Goal: Task Accomplishment & Management: Complete application form

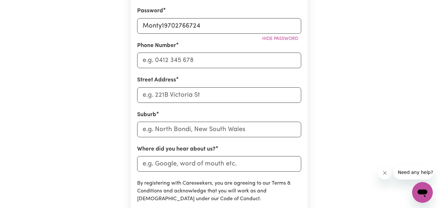
scroll to position [205, 0]
click at [190, 62] on input "Phone Number" at bounding box center [219, 61] width 164 height 16
type input "0499481273"
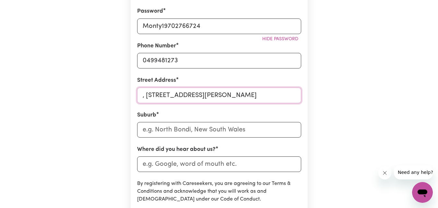
click at [146, 96] on input ", [STREET_ADDRESS][PERSON_NAME]" at bounding box center [219, 95] width 164 height 16
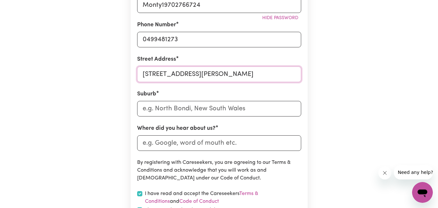
scroll to position [228, 0]
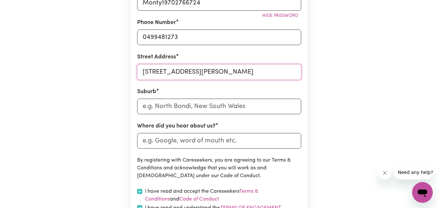
type input "[STREET_ADDRESS][PERSON_NAME]"
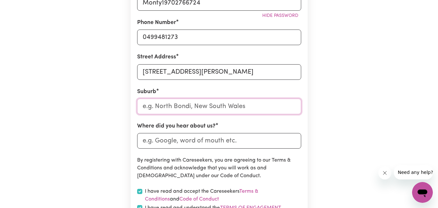
click at [184, 107] on input "text" at bounding box center [219, 106] width 164 height 16
type input "Cob"
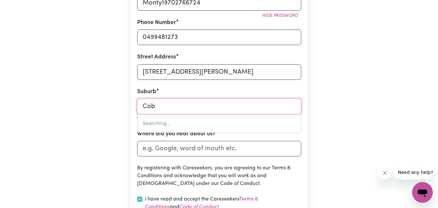
type input "CobAINS, Victoria, 3851"
type input "Cobu"
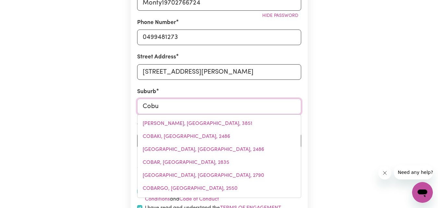
type input "CobuNGRA, [GEOGRAPHIC_DATA], 3898"
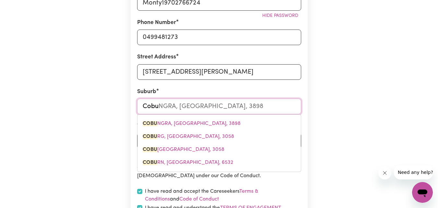
type input "Cobur"
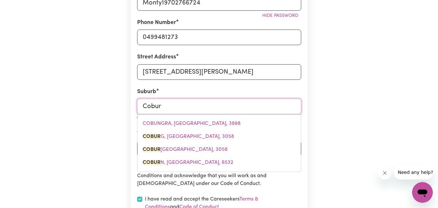
type input "CoburG, [GEOGRAPHIC_DATA], 3058"
type input "[GEOGRAPHIC_DATA]"
type input "[GEOGRAPHIC_DATA], [GEOGRAPHIC_DATA], 3058"
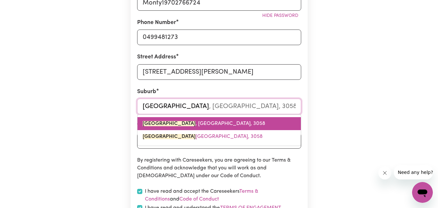
click at [184, 122] on span "[GEOGRAPHIC_DATA] , [GEOGRAPHIC_DATA], 3058" at bounding box center [203, 123] width 122 height 5
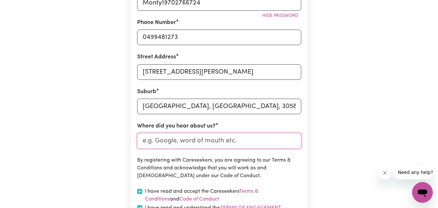
click at [165, 142] on input "Where did you hear about us?" at bounding box center [219, 141] width 164 height 16
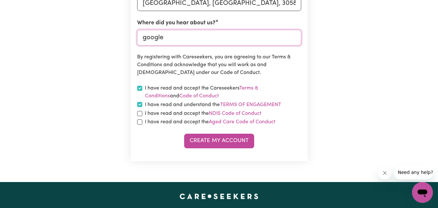
scroll to position [331, 0]
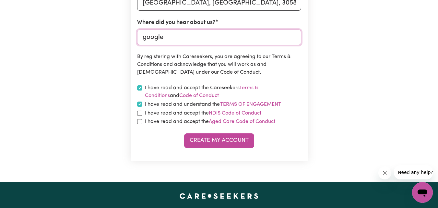
type input "google"
click at [140, 115] on input "checkbox" at bounding box center [139, 112] width 5 height 5
checkbox input "true"
click at [141, 122] on input "checkbox" at bounding box center [139, 121] width 5 height 5
checkbox input "true"
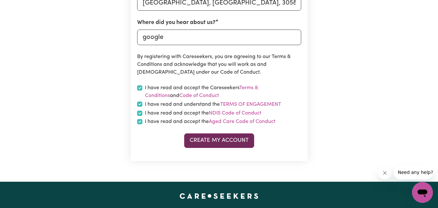
click at [195, 140] on button "Create My Account" at bounding box center [219, 140] width 70 height 14
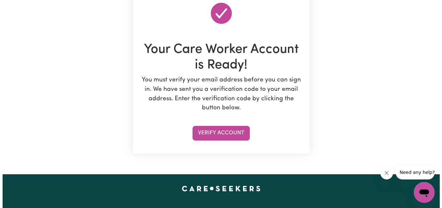
scroll to position [73, 0]
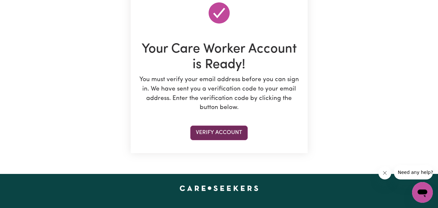
click at [217, 129] on button "Verify Account" at bounding box center [218, 132] width 57 height 14
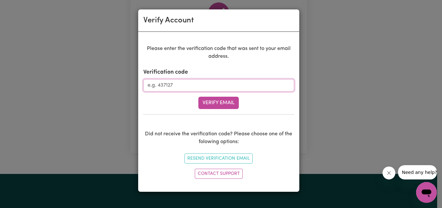
click at [196, 89] on input "Verification code" at bounding box center [218, 85] width 151 height 12
click at [186, 84] on input "Verification code" at bounding box center [218, 85] width 151 height 12
type input "604003"
click at [215, 102] on button "Verify Email" at bounding box center [219, 103] width 40 height 12
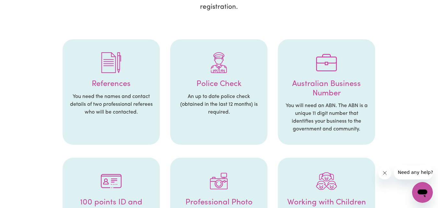
scroll to position [127, 0]
click at [221, 80] on h4 "Police Check" at bounding box center [218, 84] width 84 height 9
